Goal: Find specific page/section: Find specific page/section

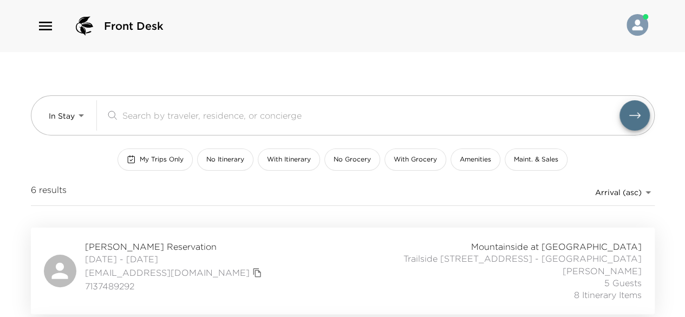
click at [133, 244] on span "[PERSON_NAME] Reservation" at bounding box center [175, 246] width 180 height 12
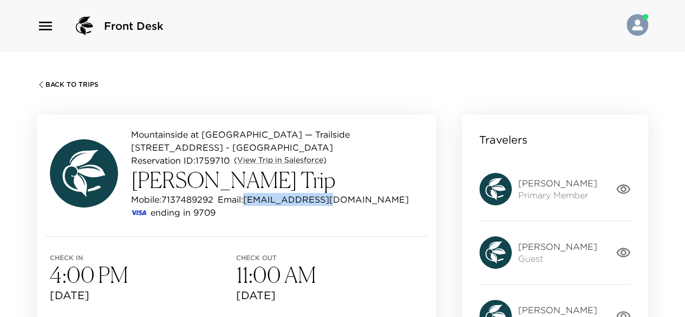
drag, startPoint x: 328, startPoint y: 186, endPoint x: 247, endPoint y: 190, distance: 81.3
click at [247, 193] on div "Mobile: 7137489292 Email: curtdk@gmail.com" at bounding box center [277, 199] width 292 height 13
copy p "[EMAIL_ADDRESS][DOMAIN_NAME]"
click at [358, 58] on div "Back To Trips Mountainside at Northstar — Trailside 14012 Lake Tahoe - Trailsid…" at bounding box center [342, 210] width 685 height 317
click at [56, 81] on span "Back To Trips" at bounding box center [71, 85] width 53 height 8
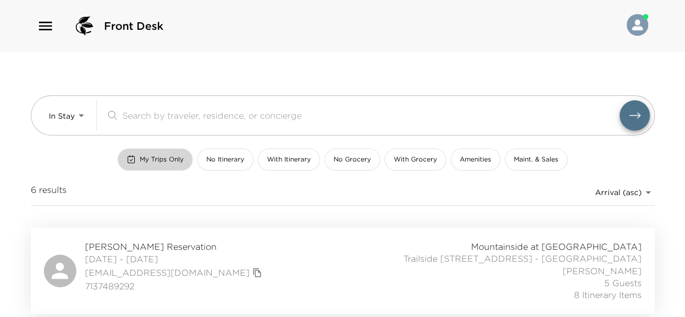
click at [169, 158] on span "My Trips Only" at bounding box center [162, 159] width 44 height 9
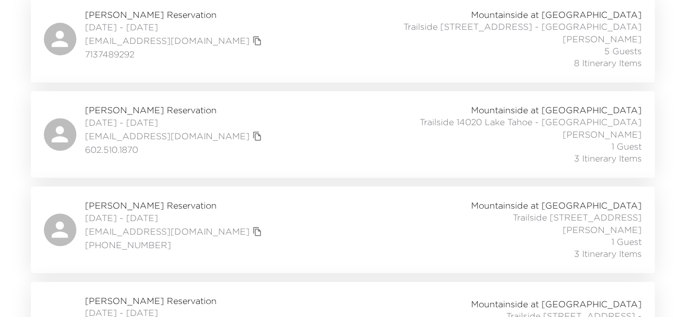
scroll to position [232, 0]
